Goal: Information Seeking & Learning: Learn about a topic

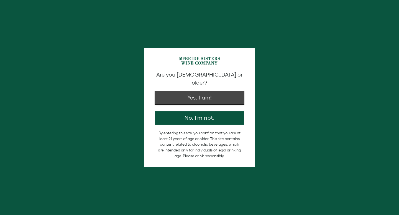
click at [199, 94] on button "Yes, I am!" at bounding box center [199, 97] width 89 height 13
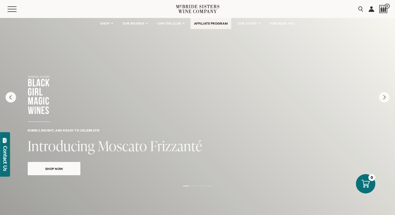
click at [209, 26] on link "AFFILIATE PROGRAM" at bounding box center [210, 23] width 41 height 11
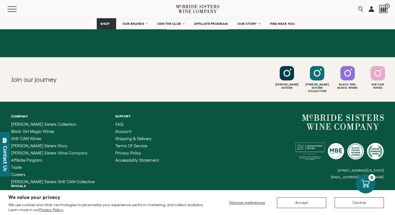
scroll to position [632, 0]
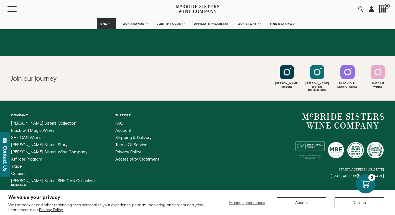
drag, startPoint x: 384, startPoint y: 156, endPoint x: 347, endPoint y: 158, distance: 37.2
click at [347, 158] on div "Company [PERSON_NAME] Sisters Collection Black Girl Magic Wines SHE CAN Wines […" at bounding box center [197, 165] width 395 height 129
drag, startPoint x: 335, startPoint y: 157, endPoint x: 364, endPoint y: 157, distance: 28.8
click at [363, 174] on small "[EMAIL_ADDRESS][DOMAIN_NAME]" at bounding box center [356, 176] width 53 height 4
drag, startPoint x: 386, startPoint y: 156, endPoint x: 326, endPoint y: 159, distance: 60.2
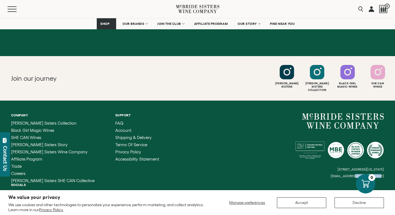
click at [336, 157] on div "Company [PERSON_NAME] Sisters Collection Black Girl Magic Wines SHE CAN Wines […" at bounding box center [197, 165] width 395 height 129
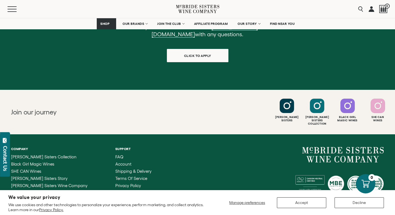
scroll to position [598, 0]
